Goal: Communication & Community: Share content

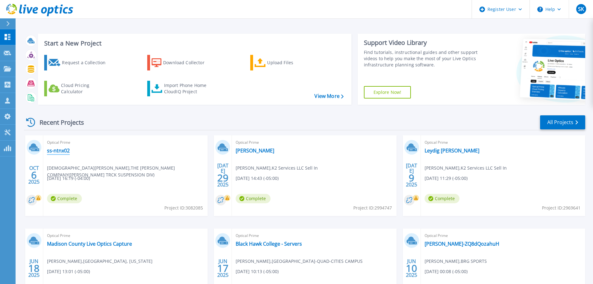
click at [56, 150] on link "ss-ntnx02" at bounding box center [58, 150] width 23 height 6
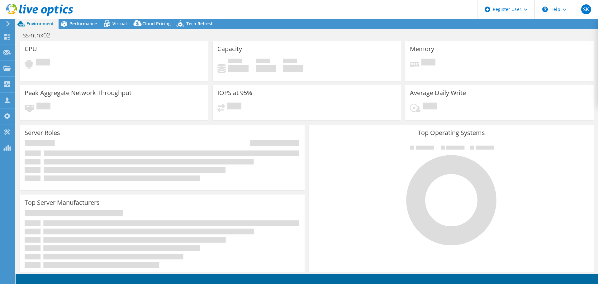
select select "USD"
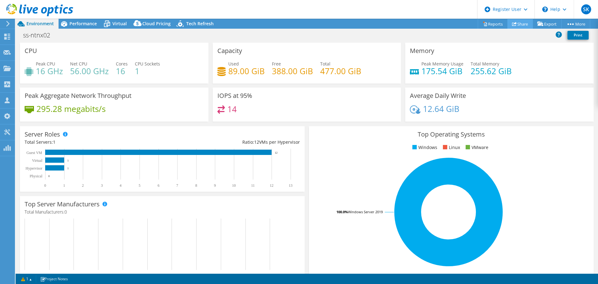
click at [518, 24] on link "Share" at bounding box center [520, 24] width 26 height 10
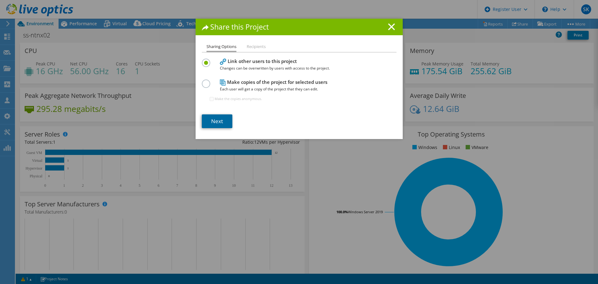
click at [214, 125] on link "Next" at bounding box center [217, 121] width 31 height 14
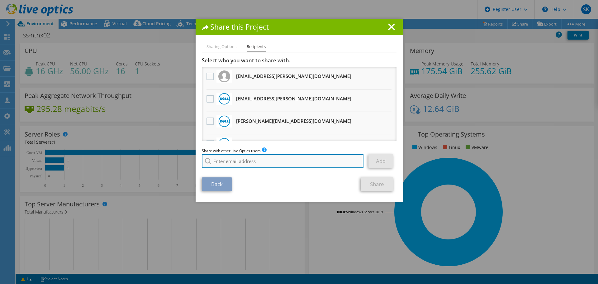
click at [227, 159] on input "search" at bounding box center [283, 161] width 162 height 14
paste input "kennedy_griffin@dell.com"
type input "kennedy_griffin@dell.com"
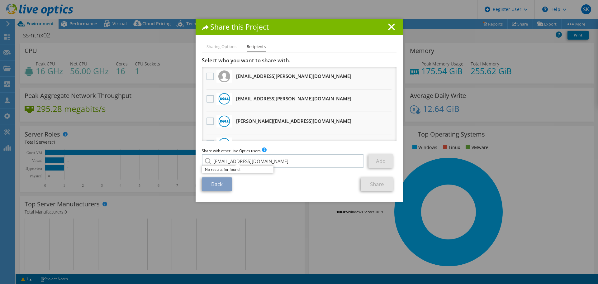
click at [232, 47] on li "Sharing Options" at bounding box center [221, 47] width 30 height 8
drag, startPoint x: 285, startPoint y: 160, endPoint x: 187, endPoint y: 163, distance: 98.1
click at [187, 163] on div "Share this Project Sharing Options Recipients Link other users to this project …" at bounding box center [299, 142] width 598 height 246
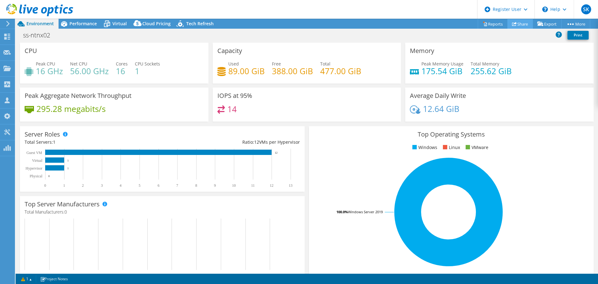
click at [512, 25] on icon at bounding box center [514, 23] width 5 height 5
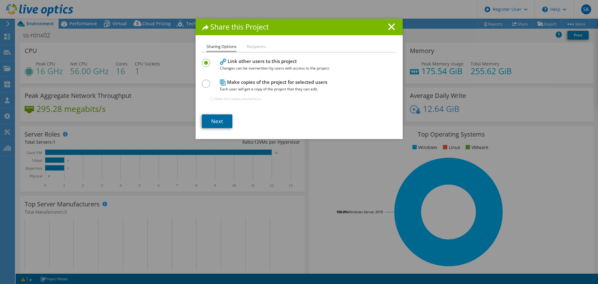
click at [220, 126] on link "Next" at bounding box center [217, 121] width 31 height 14
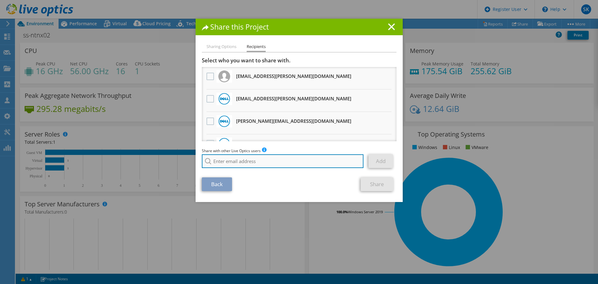
click at [233, 162] on input "search" at bounding box center [283, 161] width 162 height 14
paste input "Kennedy.Griffin@dell.com"
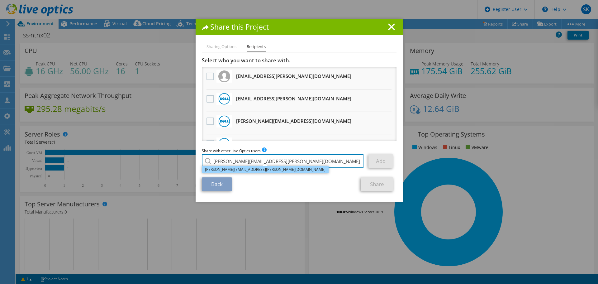
type input "Kennedy.Griffin@dell.com"
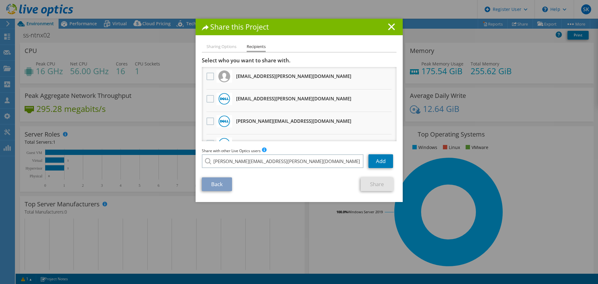
click at [235, 169] on li "Kennedy.Griffin@dell.com" at bounding box center [265, 165] width 127 height 7
click at [386, 160] on link "Add" at bounding box center [380, 161] width 25 height 14
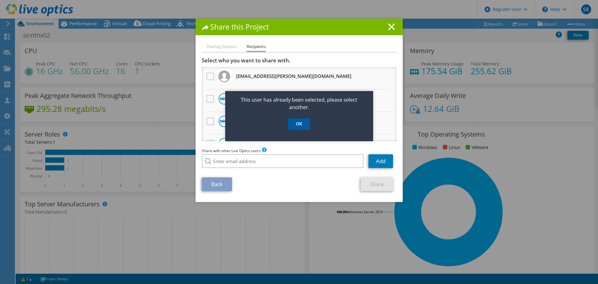
click at [302, 127] on link "OK" at bounding box center [299, 124] width 22 height 12
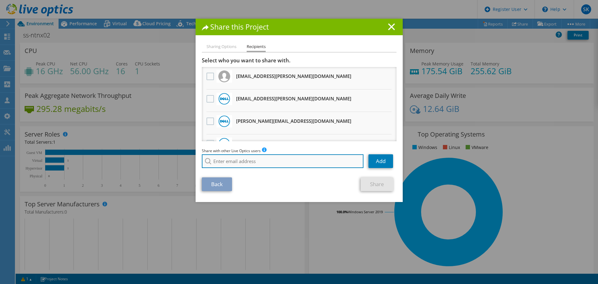
click at [225, 158] on input "search" at bounding box center [283, 161] width 162 height 14
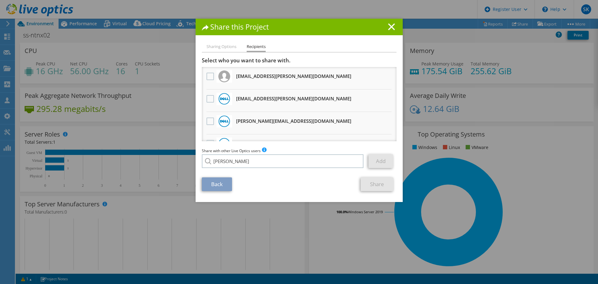
click at [240, 191] on li "Kennedy.Griffin@dell.com" at bounding box center [265, 187] width 127 height 7
type input "Kennedy.Griffin@dell.com"
click at [377, 158] on link "Add" at bounding box center [380, 161] width 25 height 14
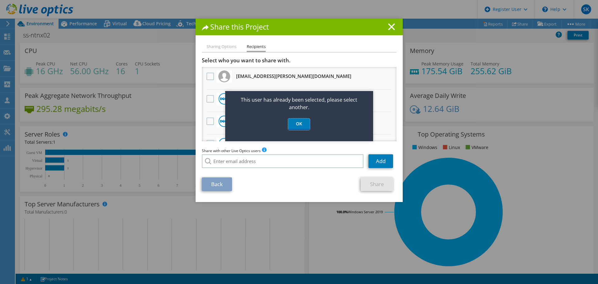
drag, startPoint x: 297, startPoint y: 121, endPoint x: 297, endPoint y: 133, distance: 11.5
click at [297, 121] on link "OK" at bounding box center [299, 124] width 22 height 12
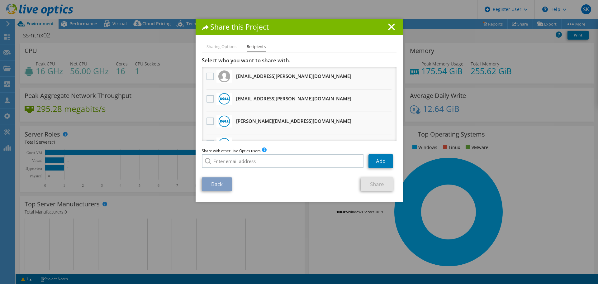
click at [206, 49] on li "Sharing Options" at bounding box center [221, 47] width 30 height 8
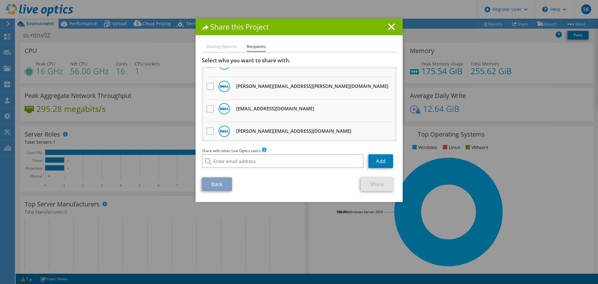
click at [391, 34] on div "Share this Project" at bounding box center [299, 27] width 207 height 17
click at [396, 31] on div "Share this Project" at bounding box center [299, 27] width 207 height 17
click at [388, 27] on icon at bounding box center [391, 26] width 7 height 7
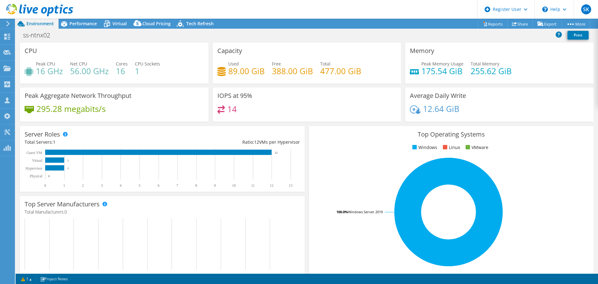
click at [73, 29] on div "ss-ntnx02 Print" at bounding box center [307, 36] width 582 height 14
click at [74, 27] on div "Performance" at bounding box center [80, 24] width 43 height 10
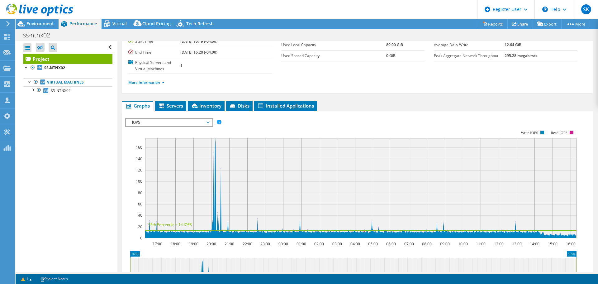
scroll to position [156, 0]
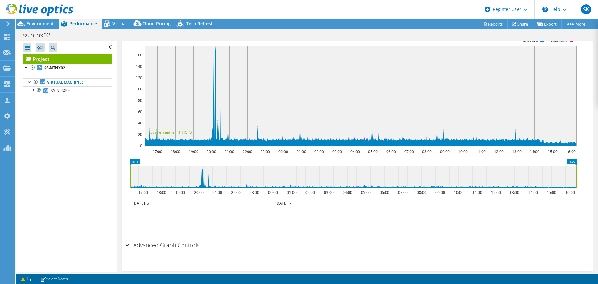
click at [214, 113] on rect at bounding box center [360, 96] width 431 height 100
click at [215, 50] on rect at bounding box center [360, 96] width 431 height 100
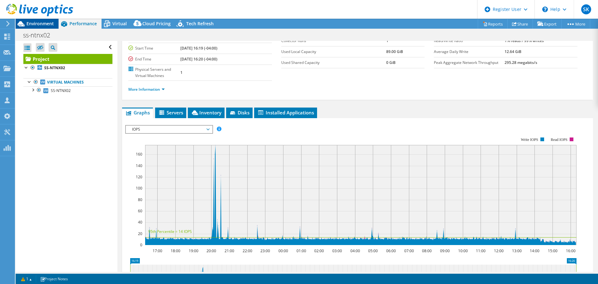
scroll to position [31, 0]
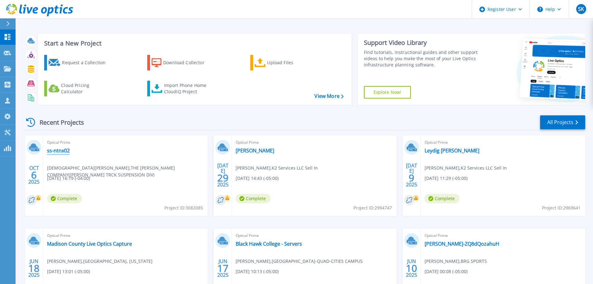
click at [64, 154] on link "ss-ntnx02" at bounding box center [58, 150] width 23 height 6
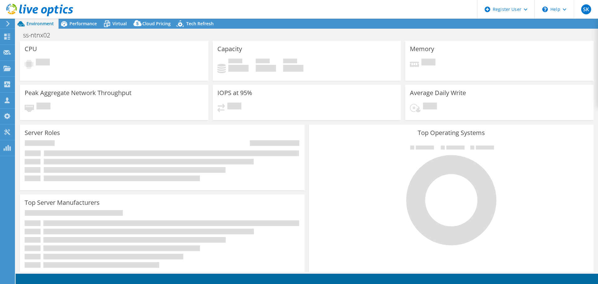
select select "USD"
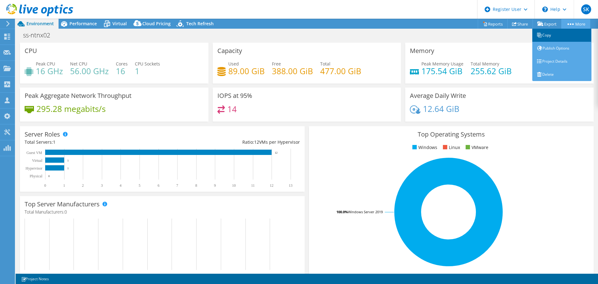
click at [569, 35] on link "Copy" at bounding box center [561, 35] width 59 height 13
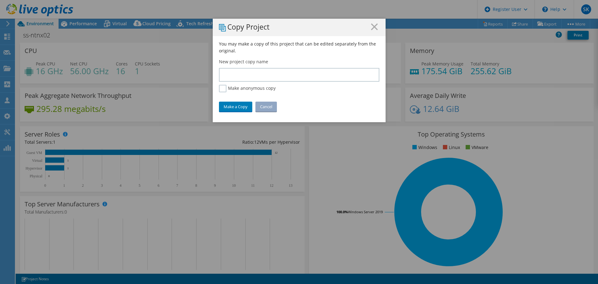
click at [381, 25] on div "Copy Project" at bounding box center [299, 27] width 173 height 17
click at [373, 24] on icon at bounding box center [374, 26] width 7 height 7
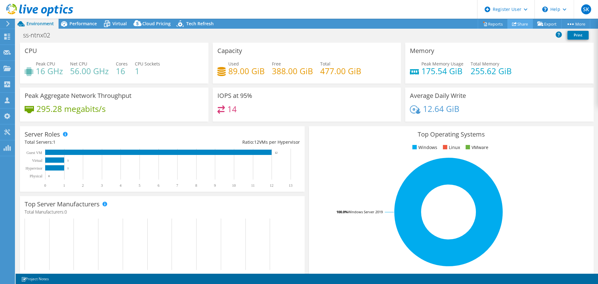
click at [512, 26] on use at bounding box center [514, 24] width 5 height 4
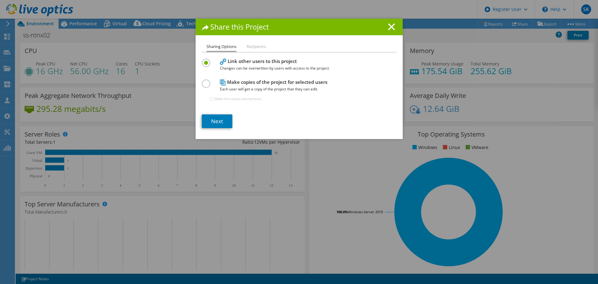
click at [203, 81] on label at bounding box center [207, 80] width 11 height 2
click at [0, 0] on input "radio" at bounding box center [0, 0] width 0 height 0
click at [213, 118] on link "Next" at bounding box center [217, 121] width 31 height 14
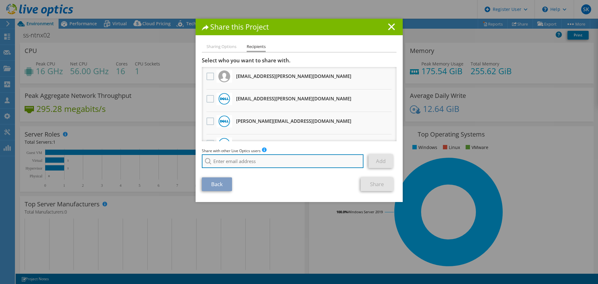
click at [229, 159] on input "search" at bounding box center [283, 161] width 162 height 14
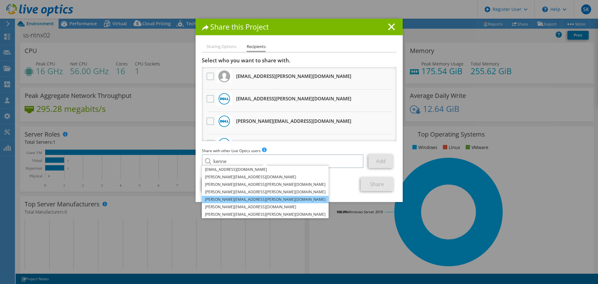
click at [236, 198] on li "Kennedy.Griffin@dell.com" at bounding box center [265, 199] width 127 height 7
type input "Kennedy.Griffin@dell.com"
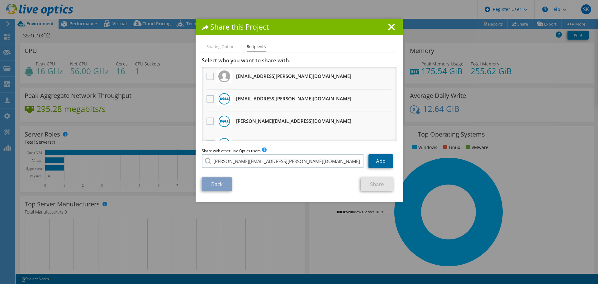
click at [371, 166] on link "Add" at bounding box center [380, 161] width 25 height 14
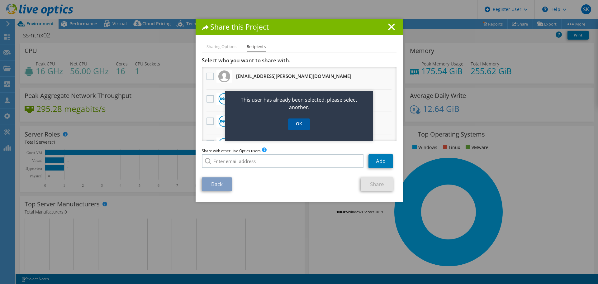
click at [289, 127] on link "OK" at bounding box center [299, 124] width 22 height 12
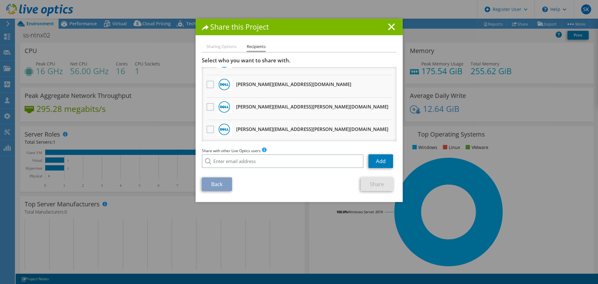
scroll to position [31, 0]
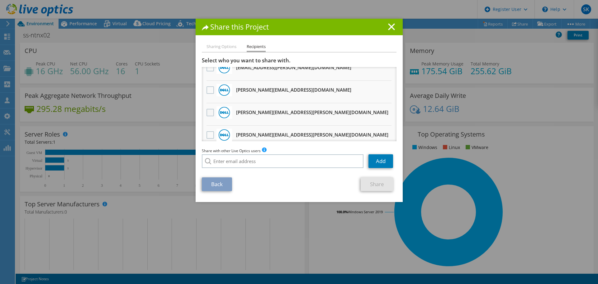
click at [206, 112] on label at bounding box center [210, 112] width 9 height 7
click at [0, 0] on input "checkbox" at bounding box center [0, 0] width 0 height 0
click at [375, 183] on link "Share" at bounding box center [377, 184] width 33 height 14
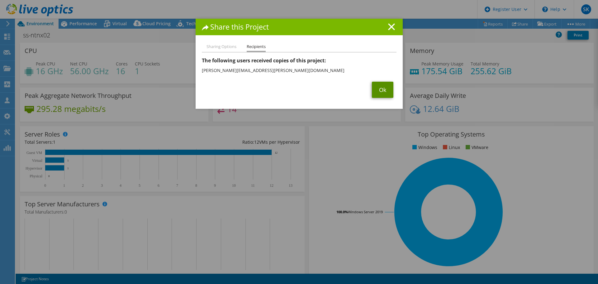
click at [372, 94] on link "Ok" at bounding box center [382, 90] width 21 height 16
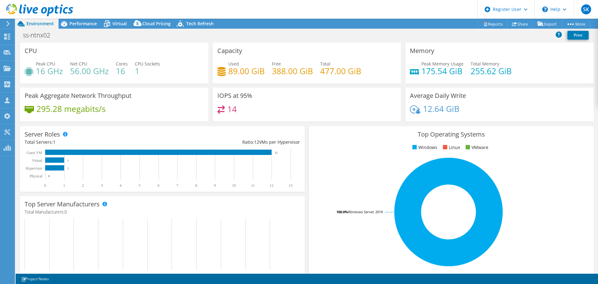
select select "USD"
